Goal: Transaction & Acquisition: Purchase product/service

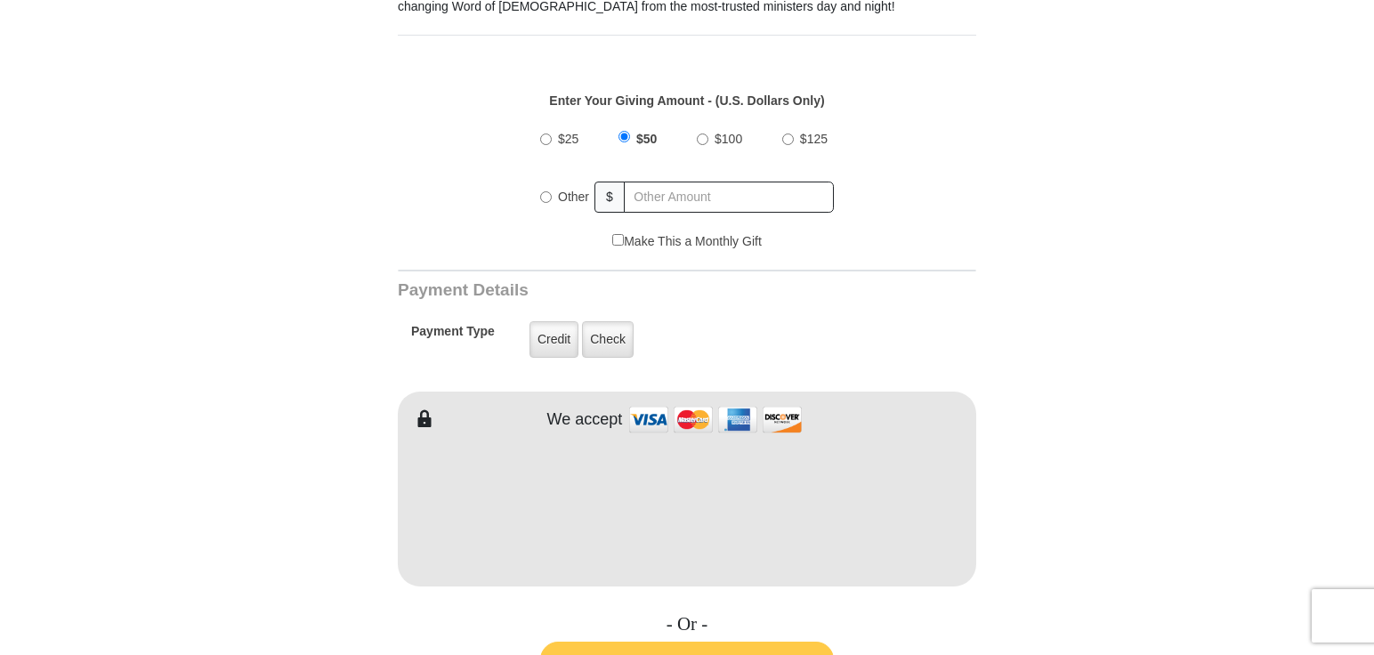
scroll to position [635, 0]
click at [550, 191] on input "Other" at bounding box center [546, 197] width 12 height 12
radio input "true"
type input "30.00"
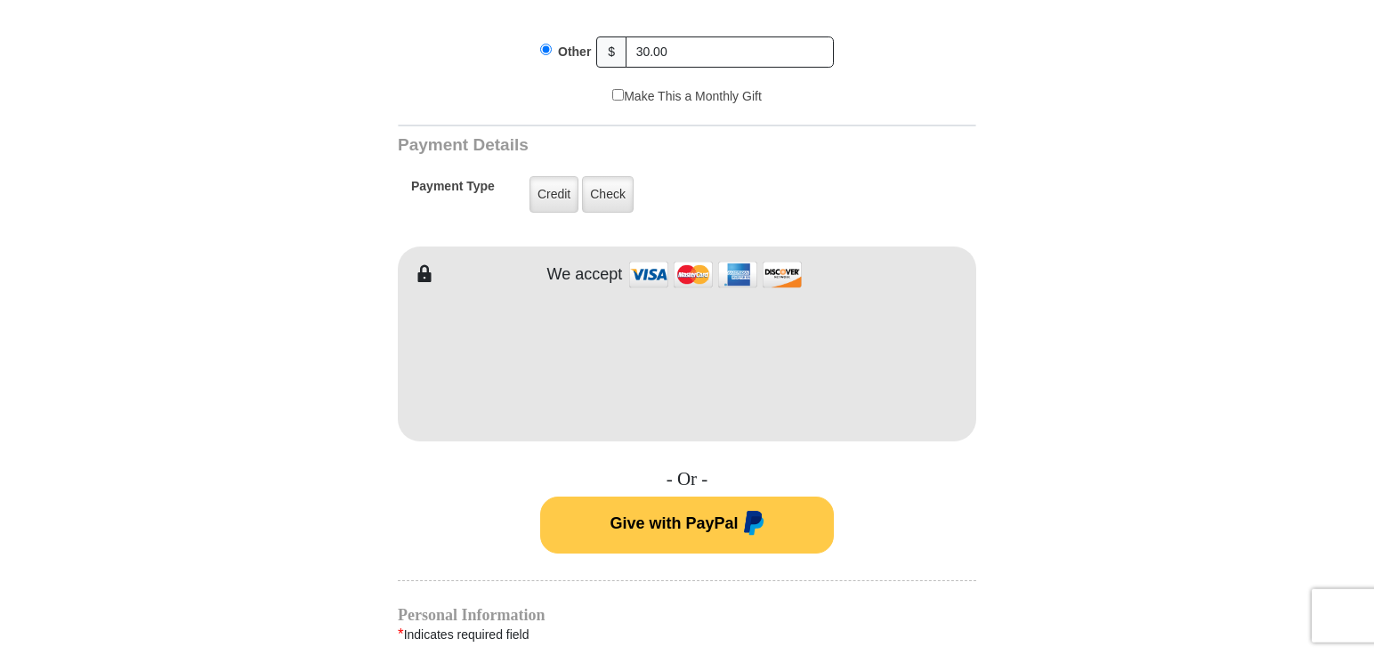
scroll to position [817, 0]
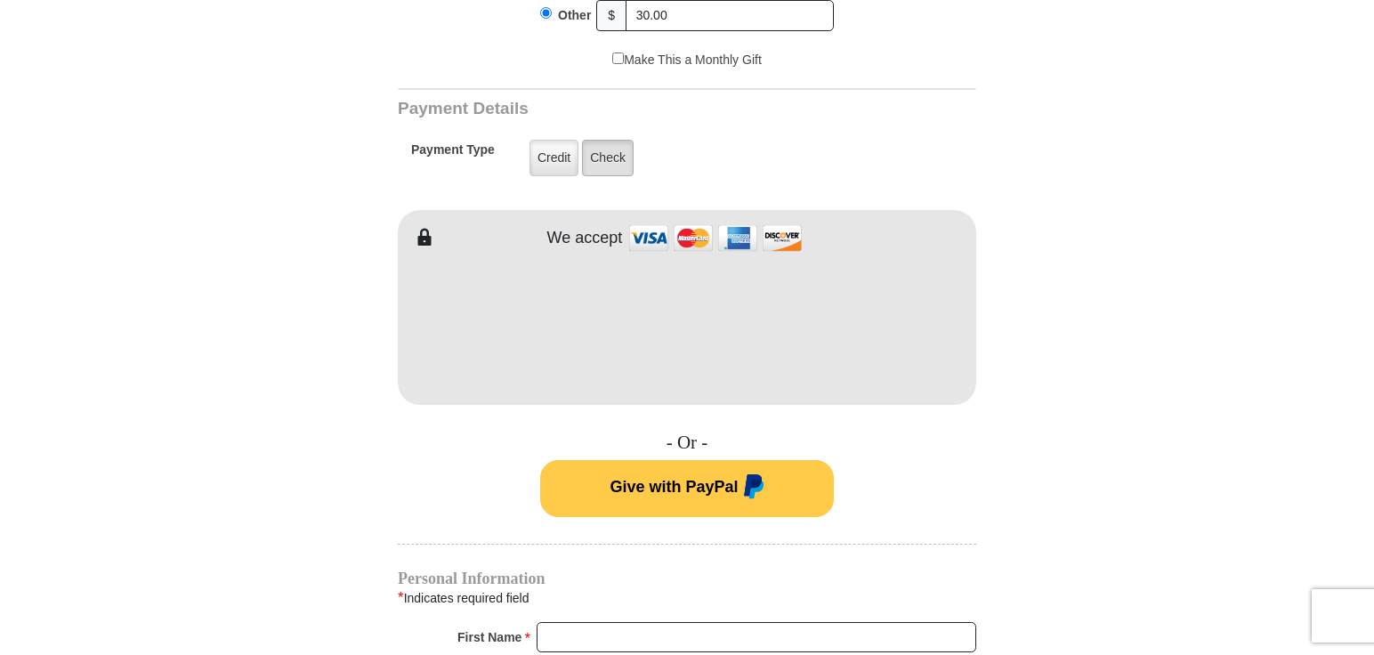
click at [597, 140] on label "Check" at bounding box center [608, 158] width 52 height 36
click at [0, 0] on input "Check" at bounding box center [0, 0] width 0 height 0
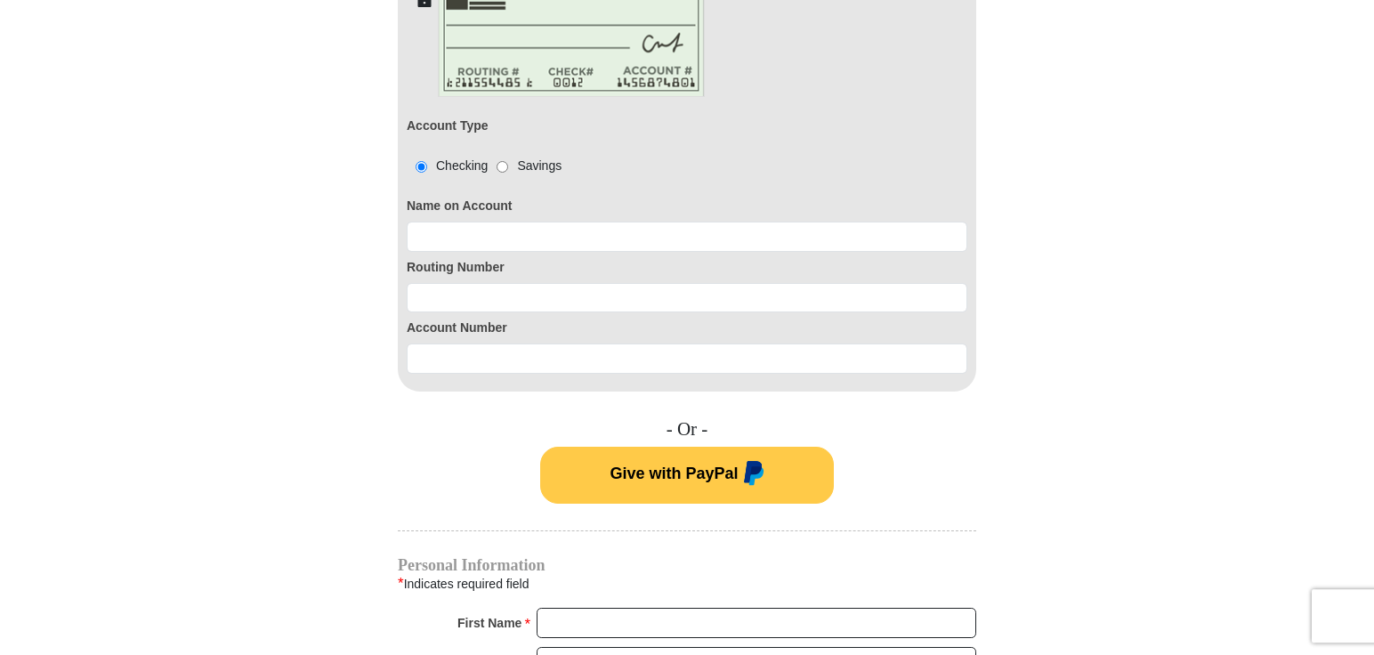
scroll to position [1089, 0]
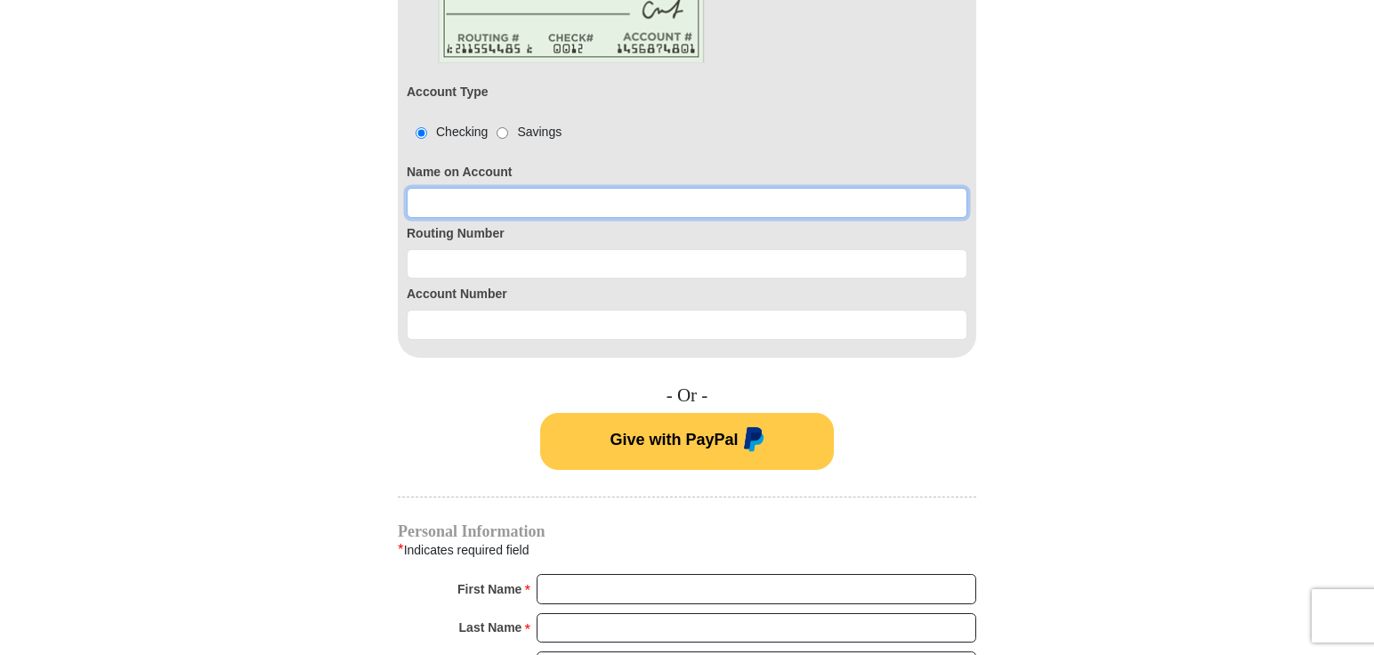
click at [585, 188] on input at bounding box center [687, 203] width 560 height 30
type input "[PERSON_NAME]"
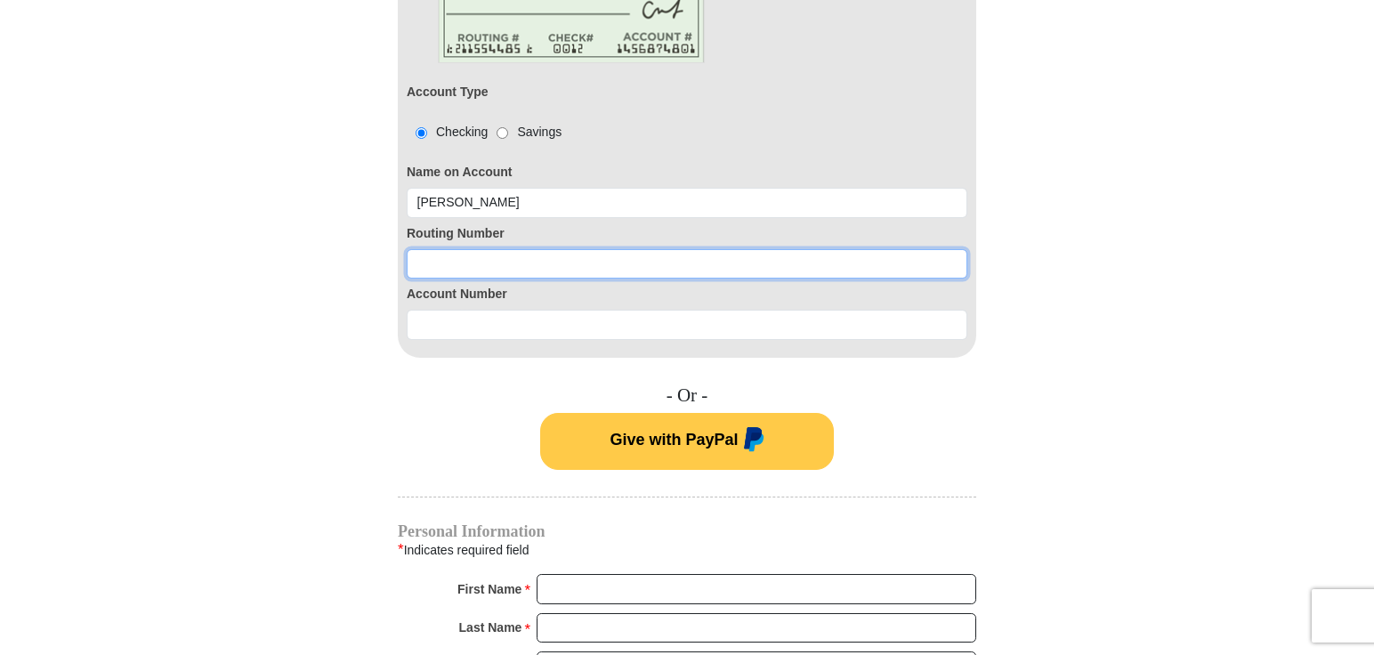
click at [566, 249] on input at bounding box center [687, 264] width 560 height 30
type input "0"
type input "271183701"
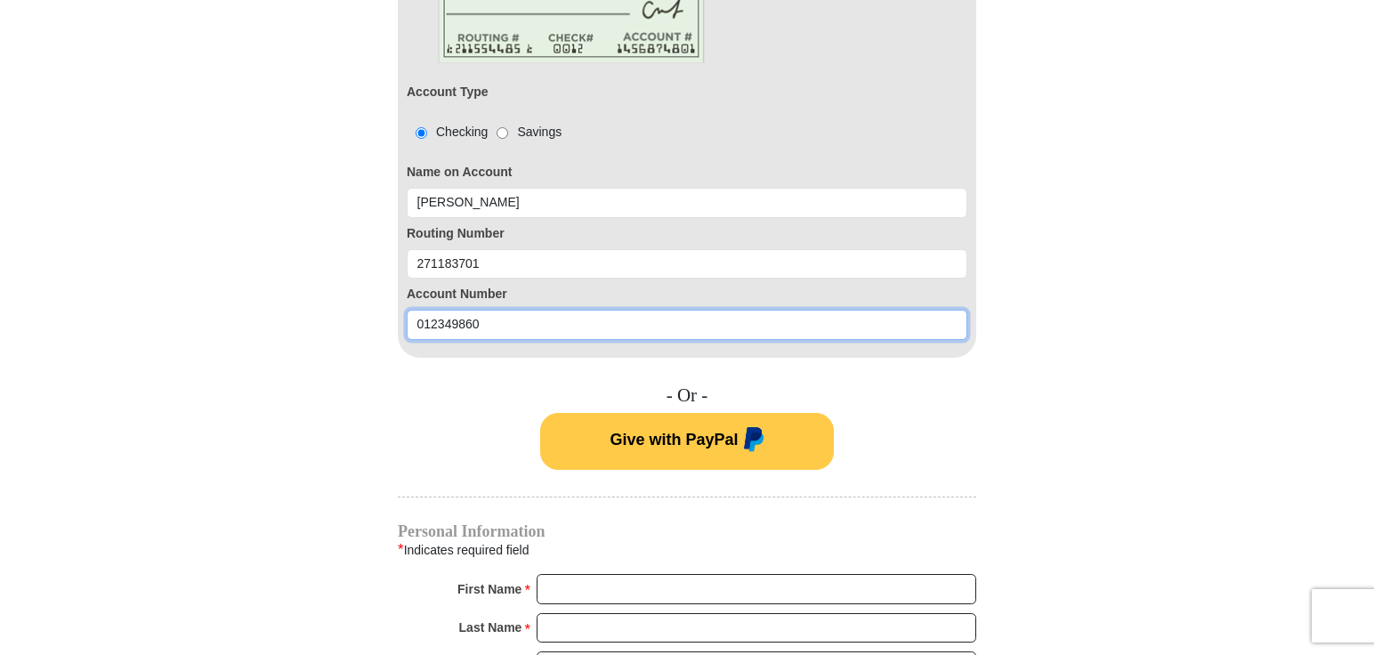
type input "012349860"
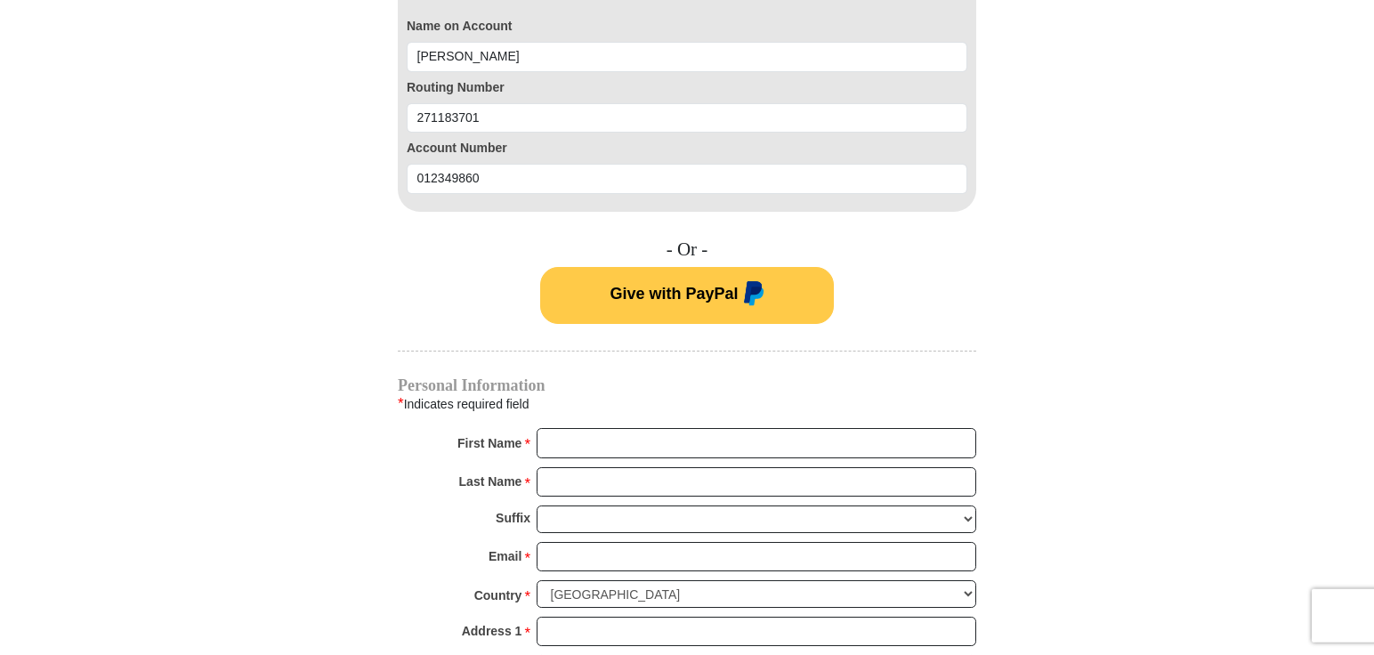
scroll to position [1361, 0]
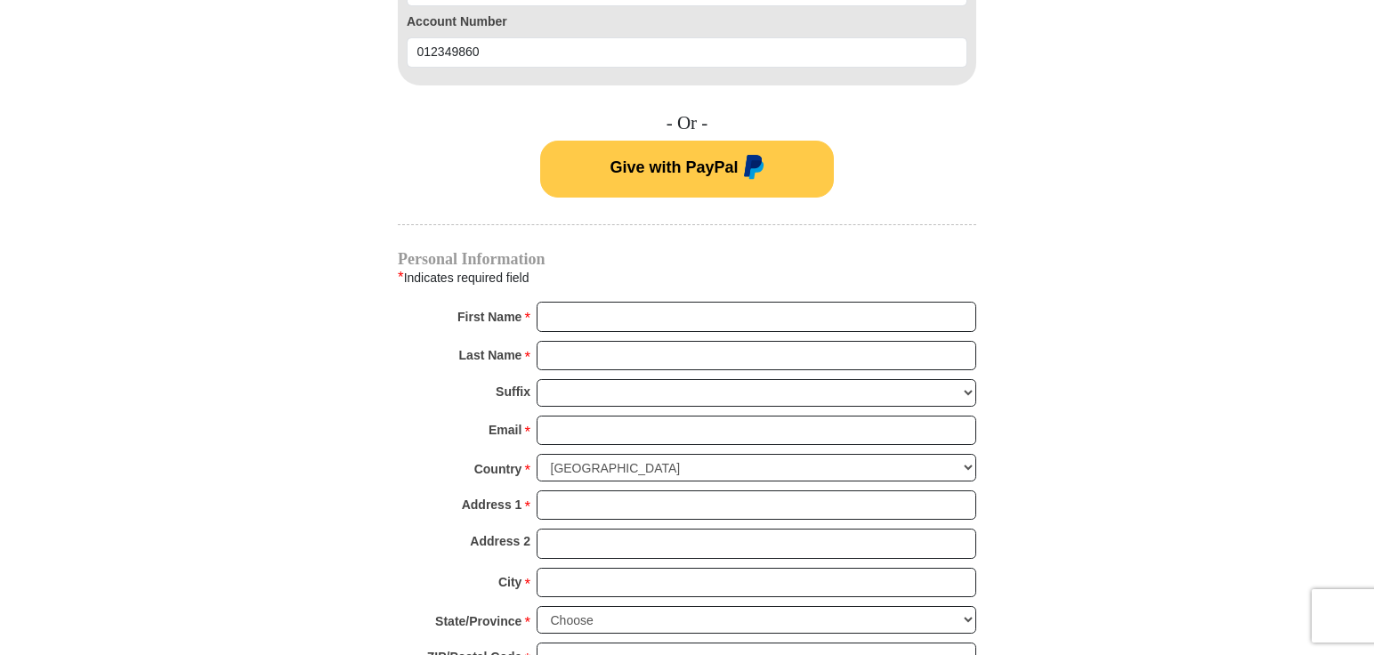
click at [612, 282] on div "Personal Information * Indicates required field First Name * Please enter First…" at bounding box center [687, 490] width 578 height 477
click at [611, 302] on input "First Name *" at bounding box center [755, 317] width 439 height 30
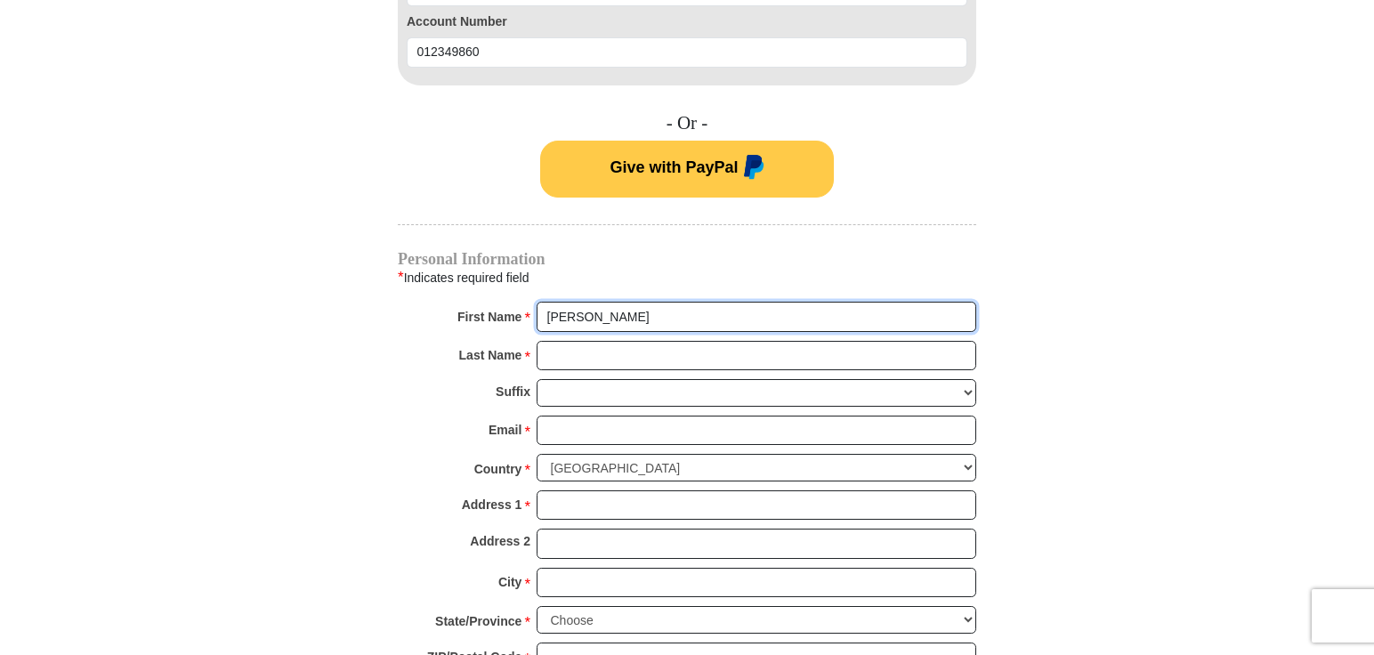
type input "martin"
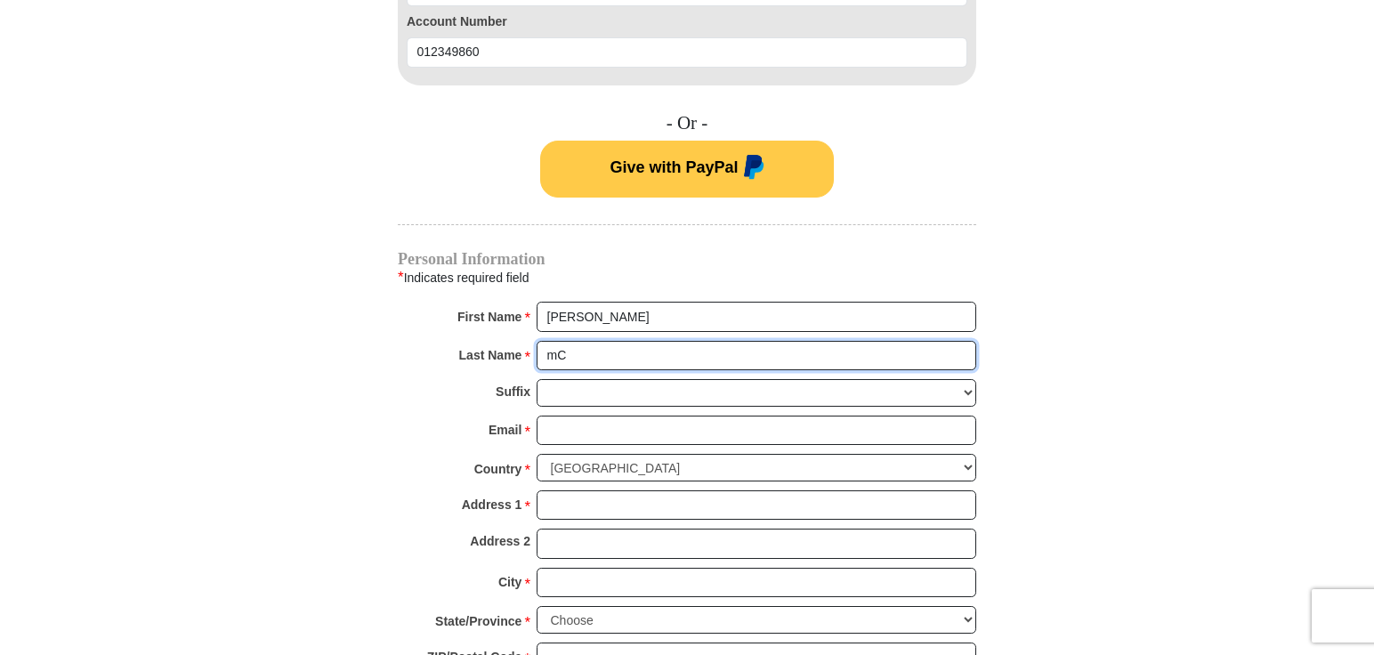
type input "m"
type input "McLAUGHLIN"
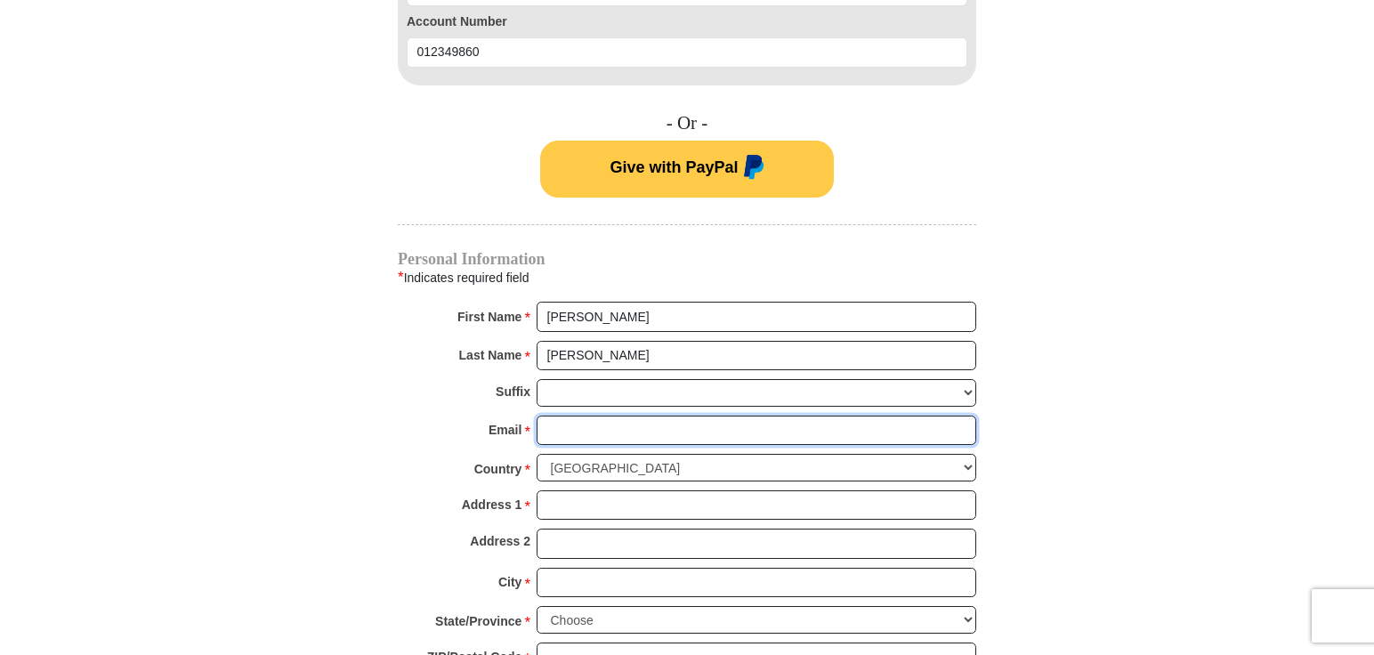
click at [678, 415] on input "Email *" at bounding box center [755, 430] width 439 height 30
type input "satcong_98@yahoo.com"
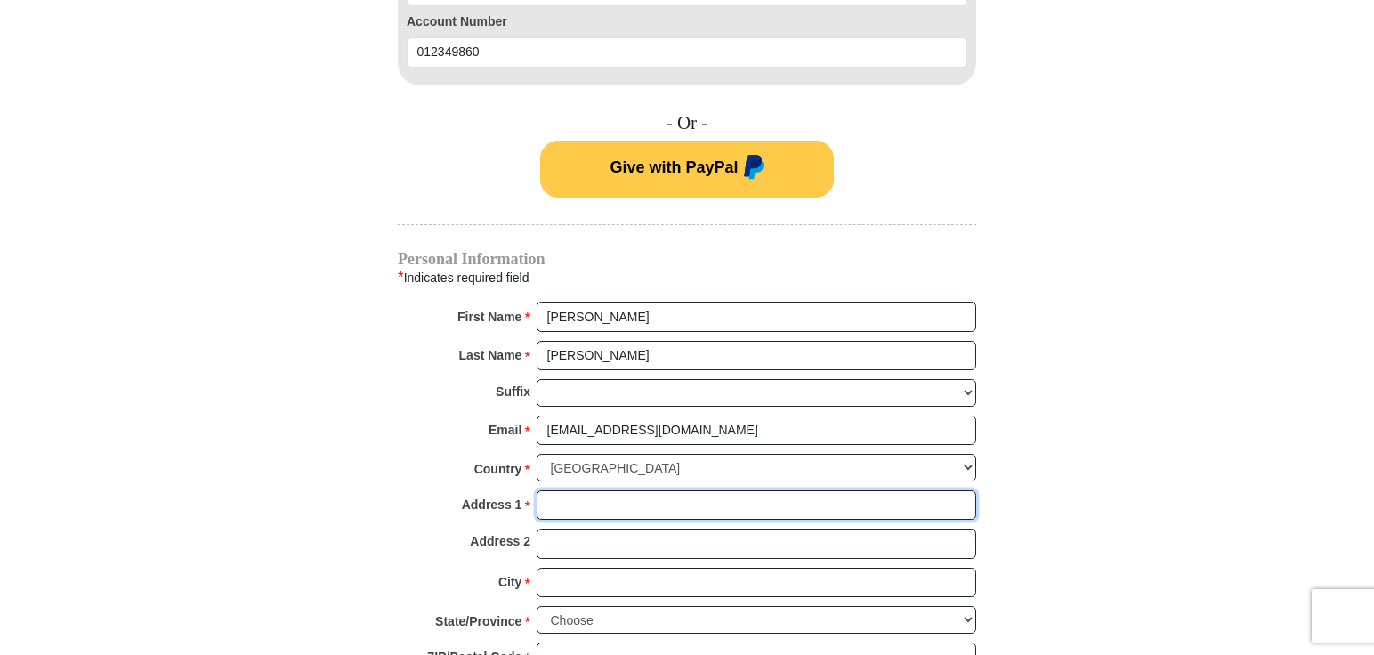
click at [649, 490] on input "Address 1 *" at bounding box center [755, 505] width 439 height 30
type input "345 Black Hawk Drive"
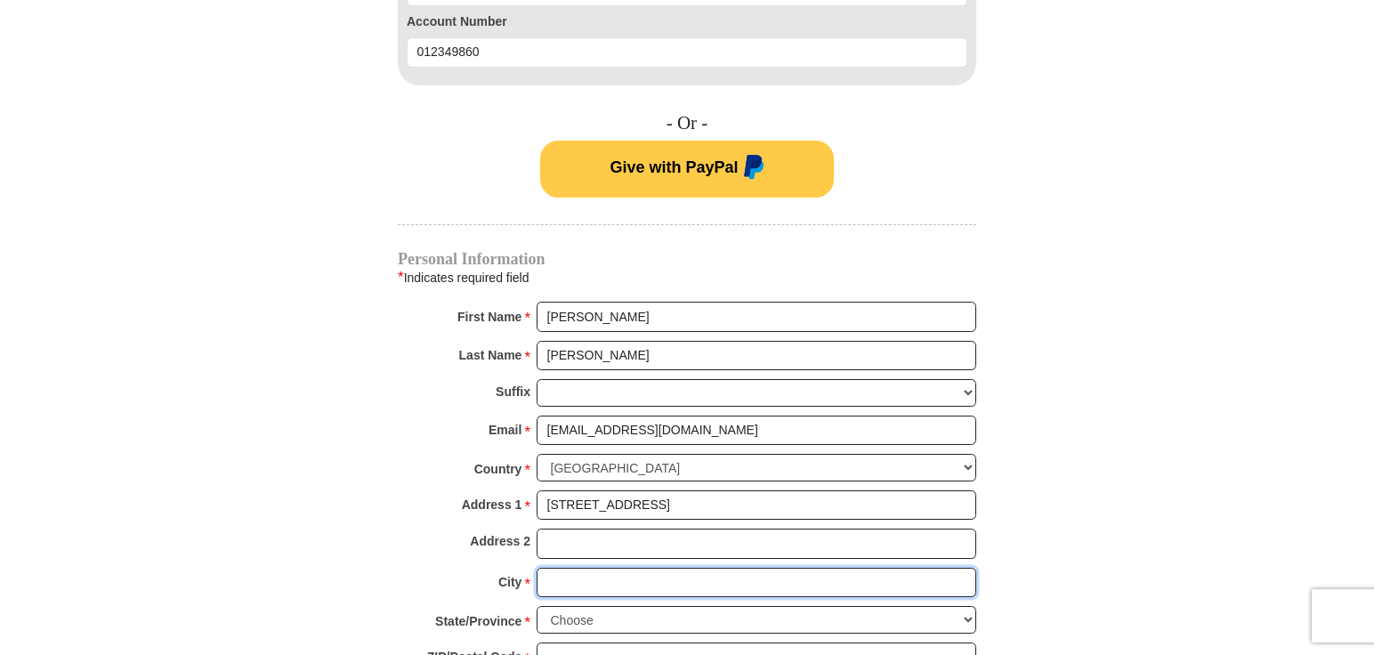
click at [657, 568] on input "City *" at bounding box center [755, 583] width 439 height 30
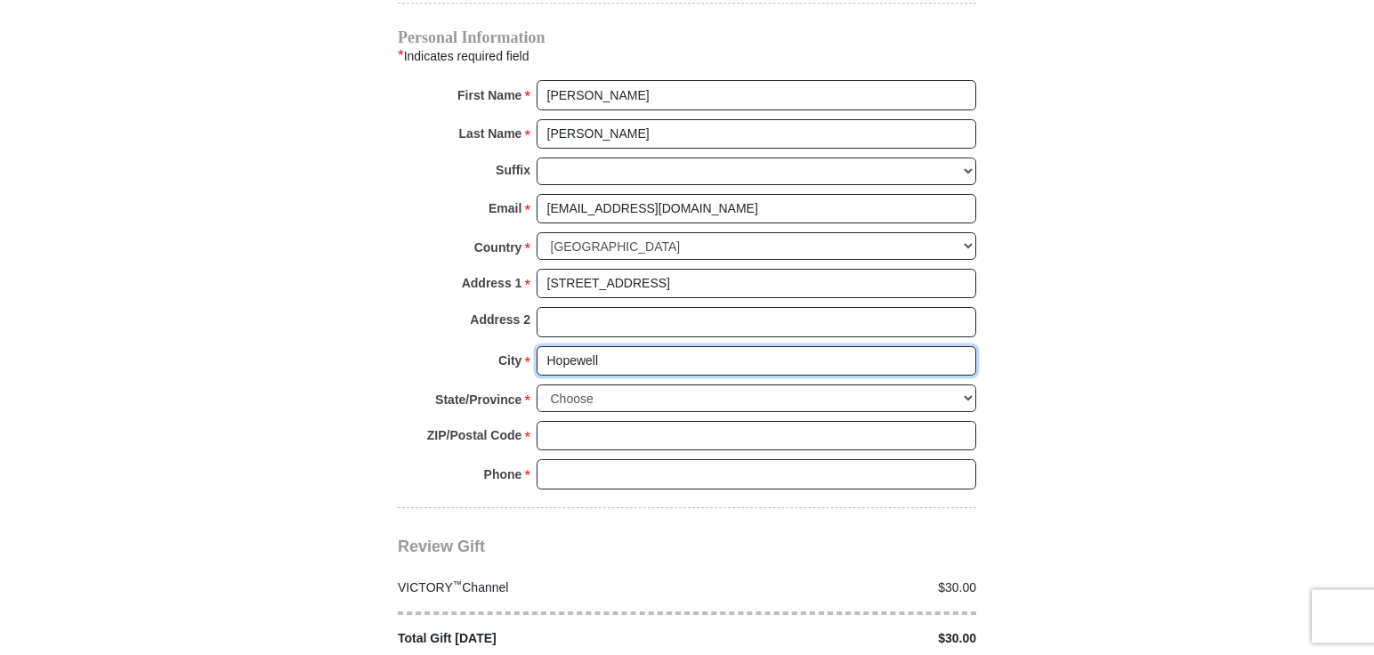
scroll to position [1633, 0]
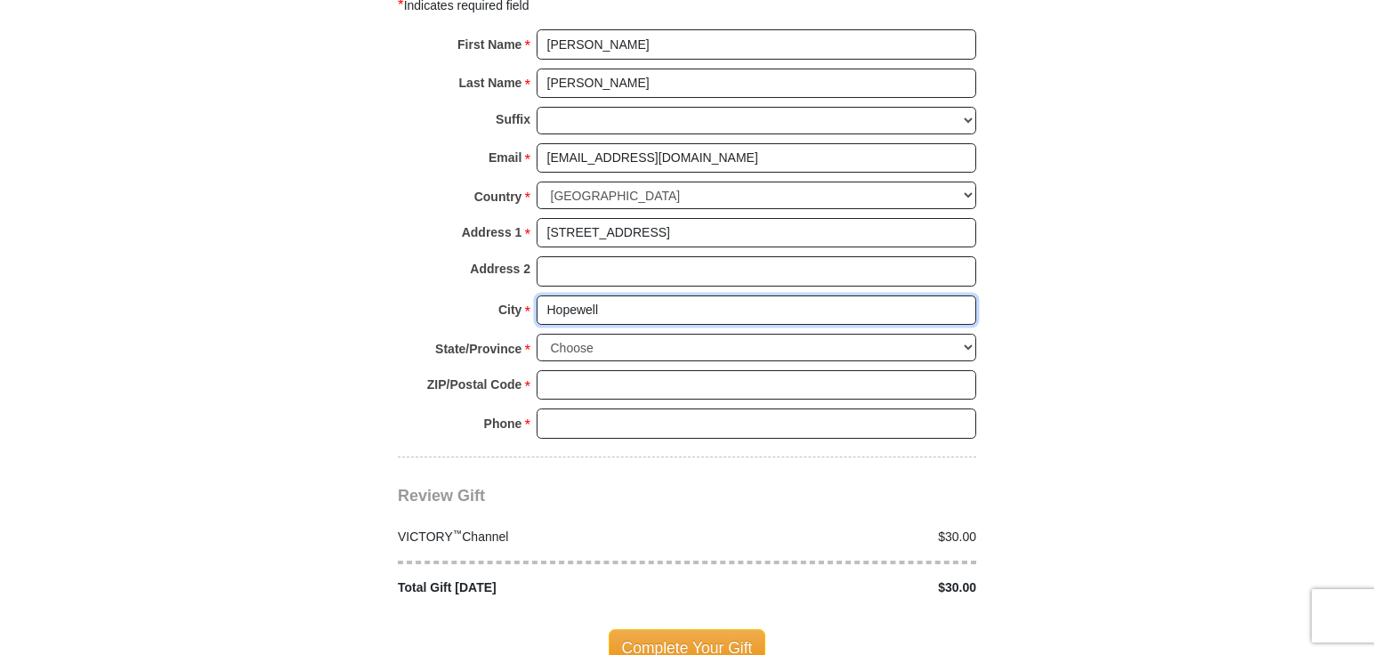
type input "Hopewell"
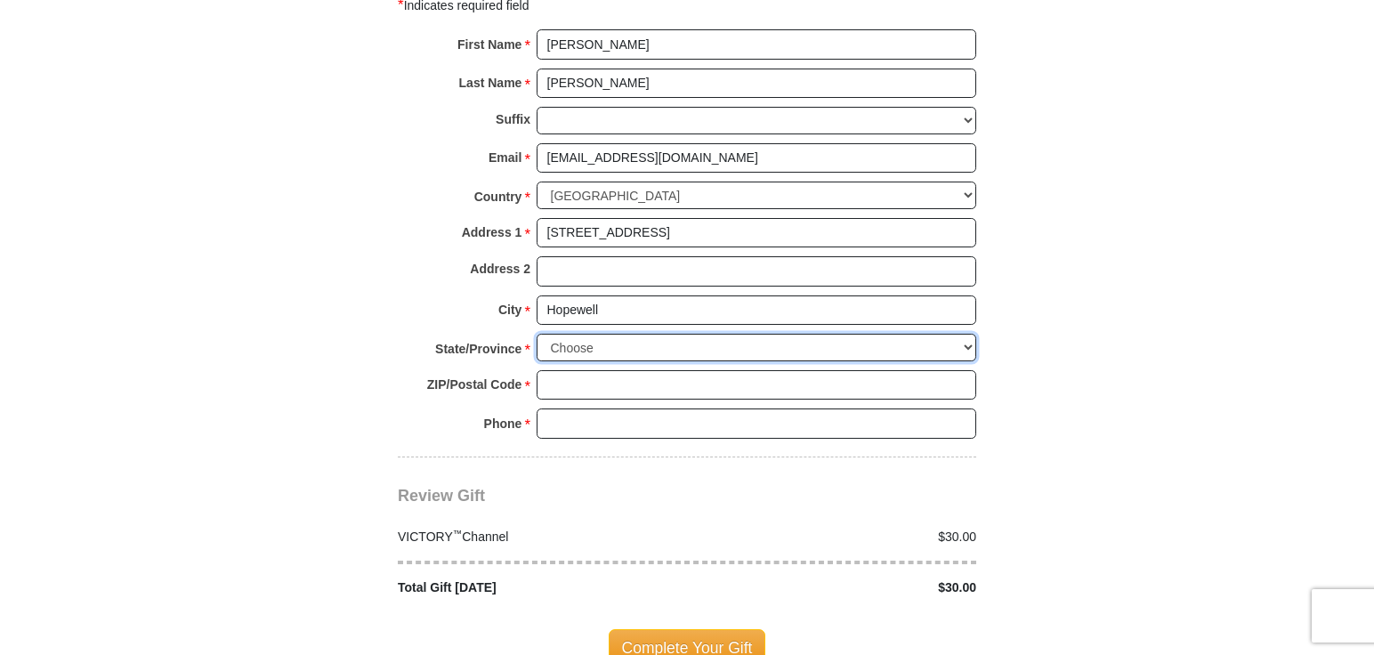
click at [536, 334] on select "Choose Alabama Alaska American Samoa Arizona Arkansas Armed Forces Americas Arm…" at bounding box center [755, 348] width 439 height 28
select select "IL"
click option "Illinois" at bounding box center [0, 0] width 0 height 0
click at [608, 334] on select "Choose Alabama Alaska American Samoa Arizona Arkansas Armed Forces Americas Arm…" at bounding box center [755, 348] width 439 height 28
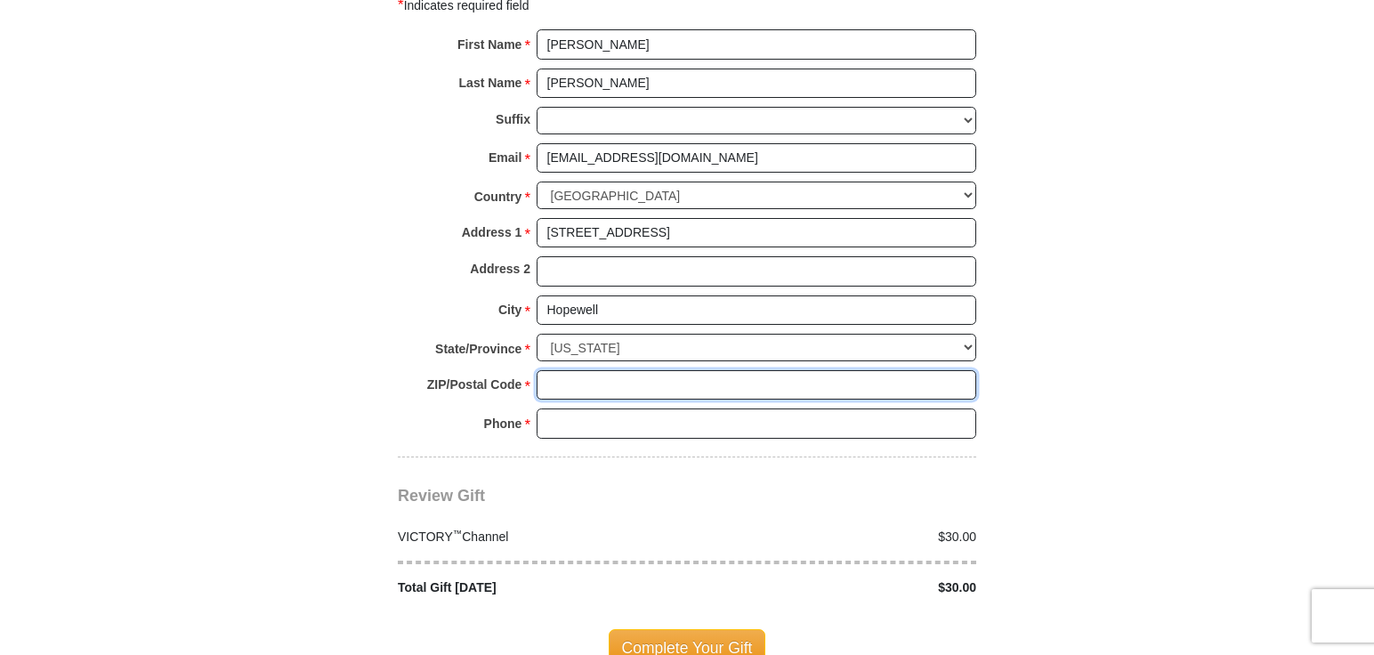
click at [607, 370] on input "ZIP/Postal Code *" at bounding box center [755, 385] width 439 height 30
type input "61565"
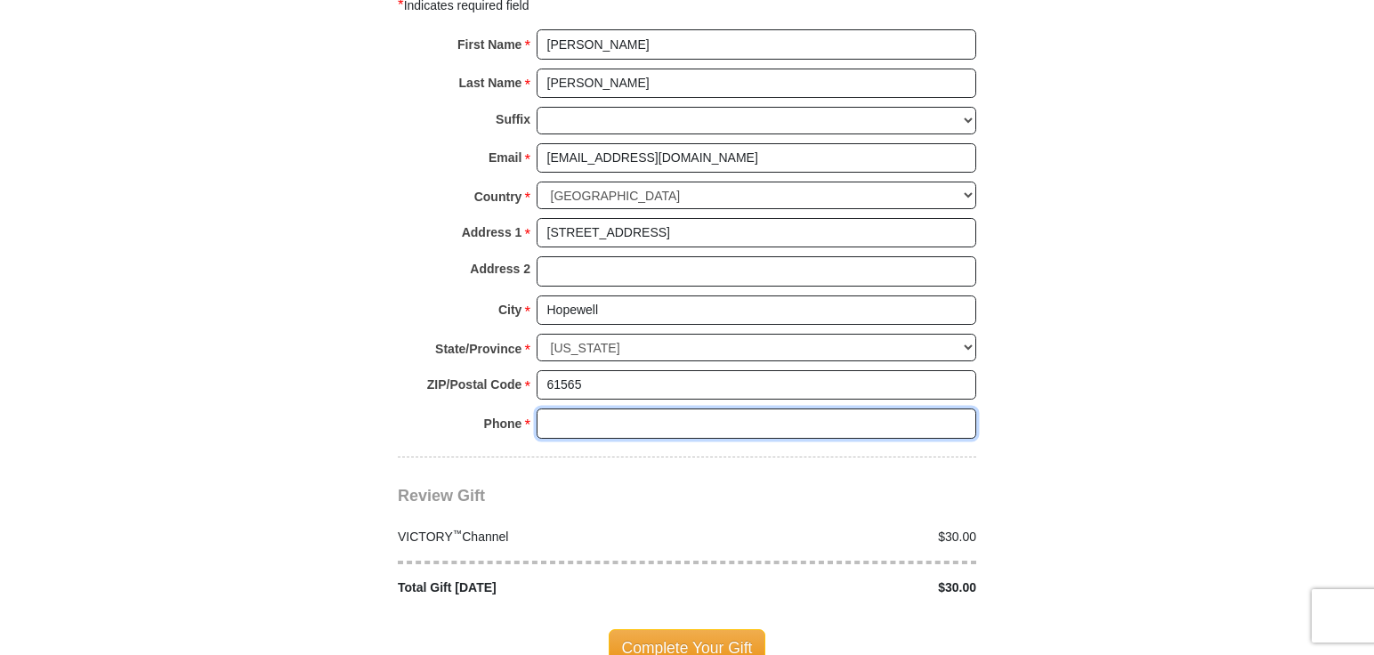
click at [601, 408] on input "Phone * *" at bounding box center [755, 423] width 439 height 30
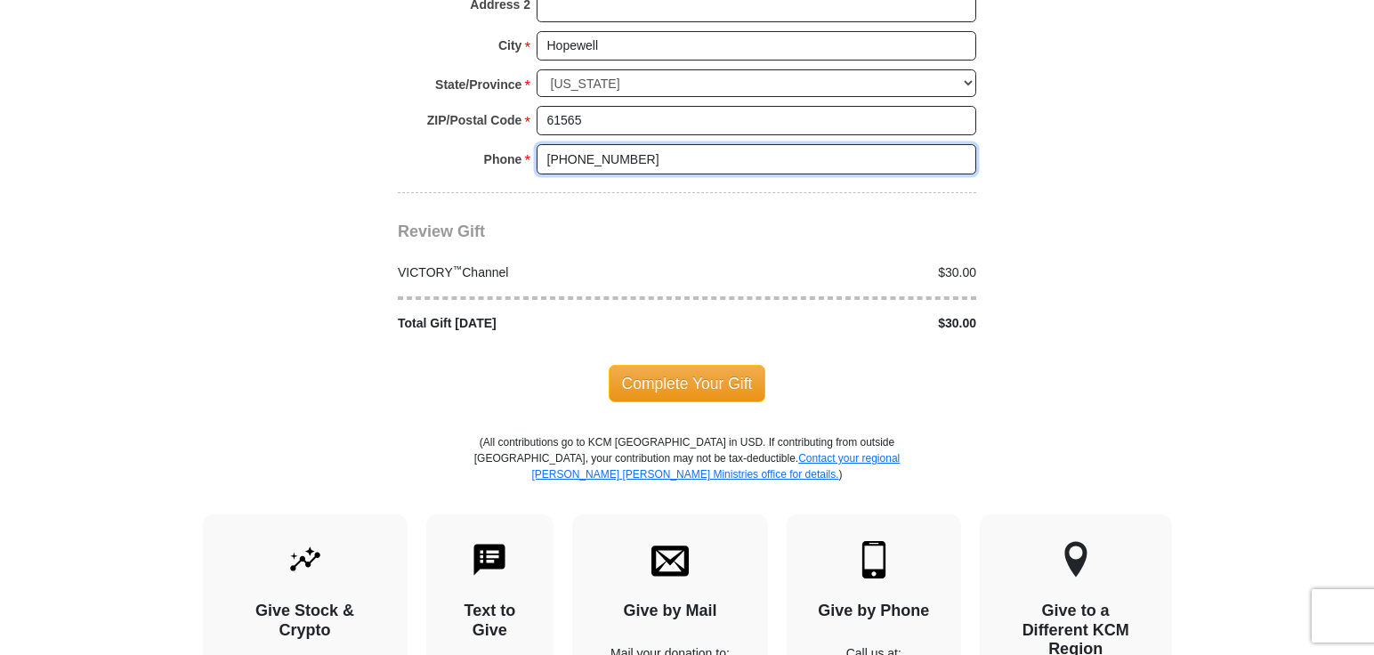
scroll to position [1906, 0]
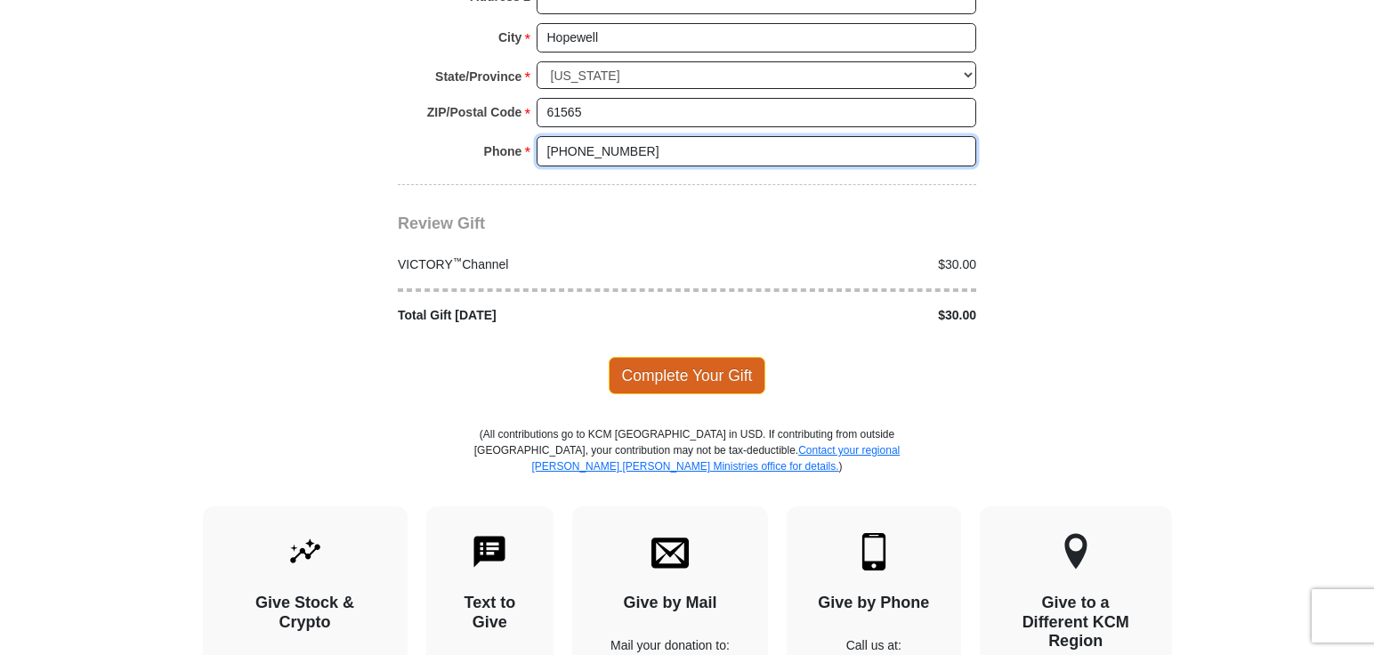
type input "309-657-4085"
click at [704, 357] on span "Complete Your Gift" at bounding box center [686, 375] width 157 height 37
